Goal: Information Seeking & Learning: Understand process/instructions

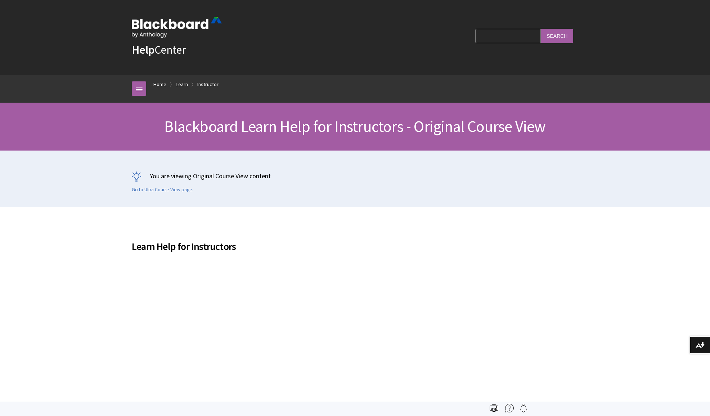
scroll to position [875, 0]
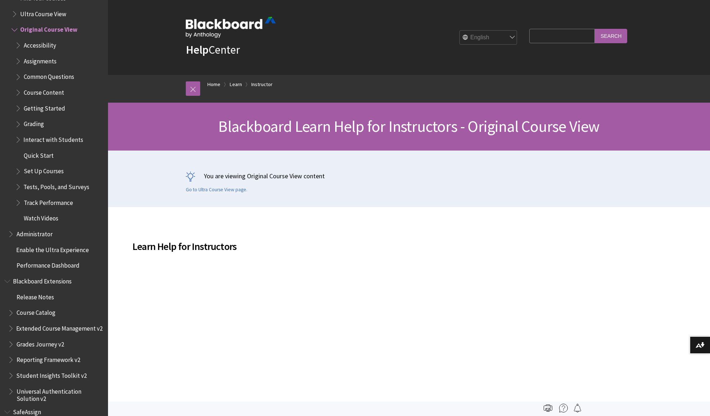
click at [561, 42] on input "Search Query" at bounding box center [563, 36] width 66 height 14
type input "course banner"
click at [611, 35] on input "Search" at bounding box center [611, 36] width 32 height 14
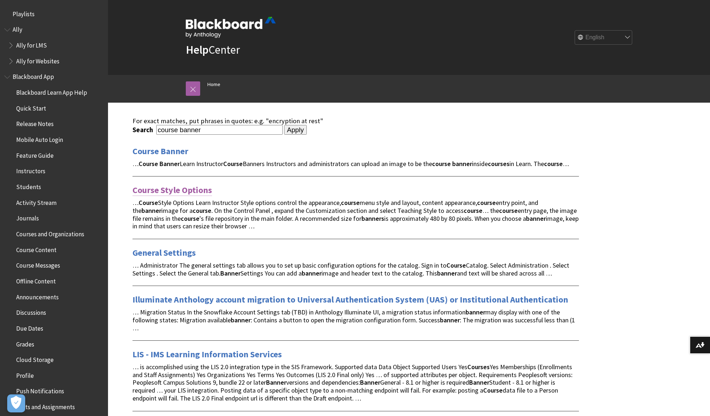
click at [197, 196] on link "Course Style Options" at bounding box center [173, 190] width 80 height 12
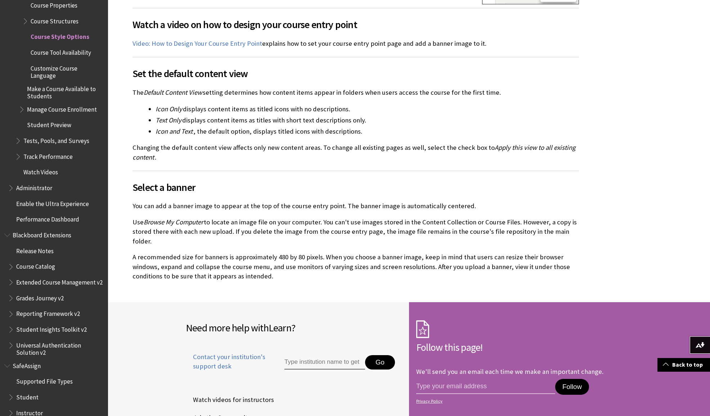
scroll to position [776, 0]
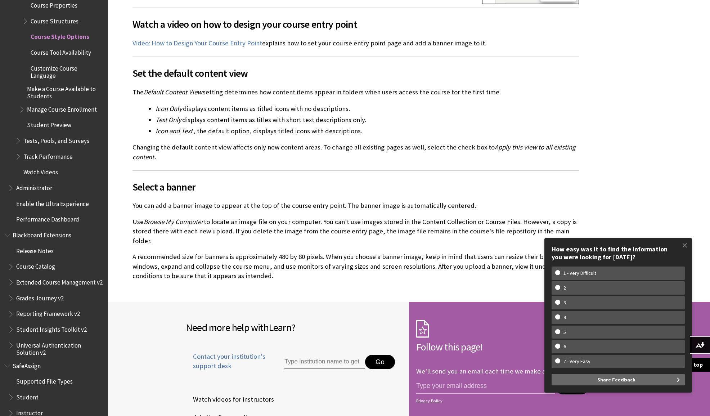
click at [685, 247] on span at bounding box center [685, 245] width 15 height 15
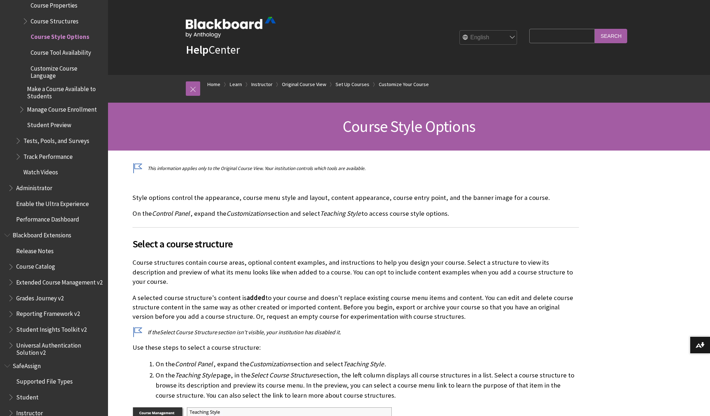
scroll to position [0, 0]
click at [197, 88] on link at bounding box center [193, 88] width 14 height 14
